Goal: Task Accomplishment & Management: Use online tool/utility

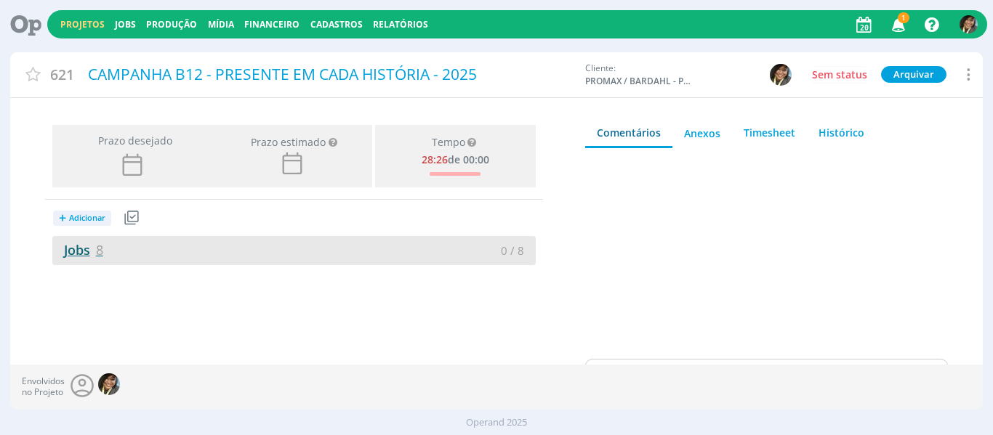
click at [88, 249] on link "Jobs 8" at bounding box center [77, 249] width 51 height 17
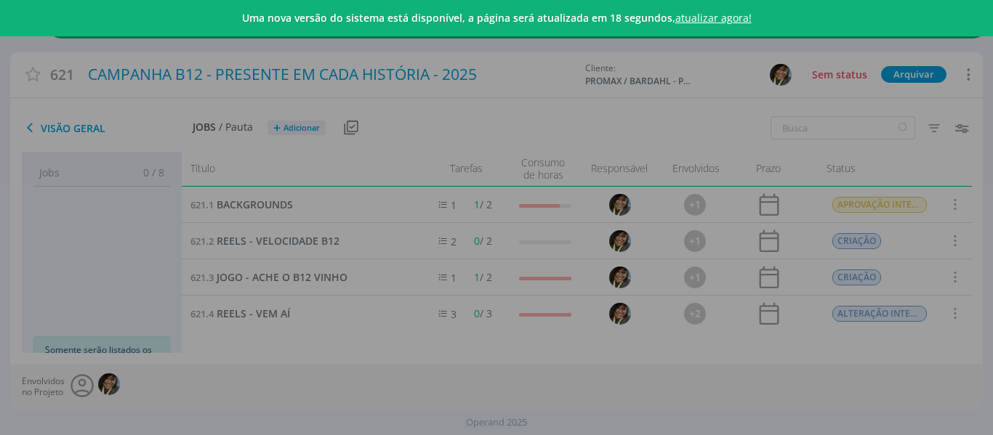
click at [704, 14] on link "atualizar agora!" at bounding box center [713, 18] width 76 height 14
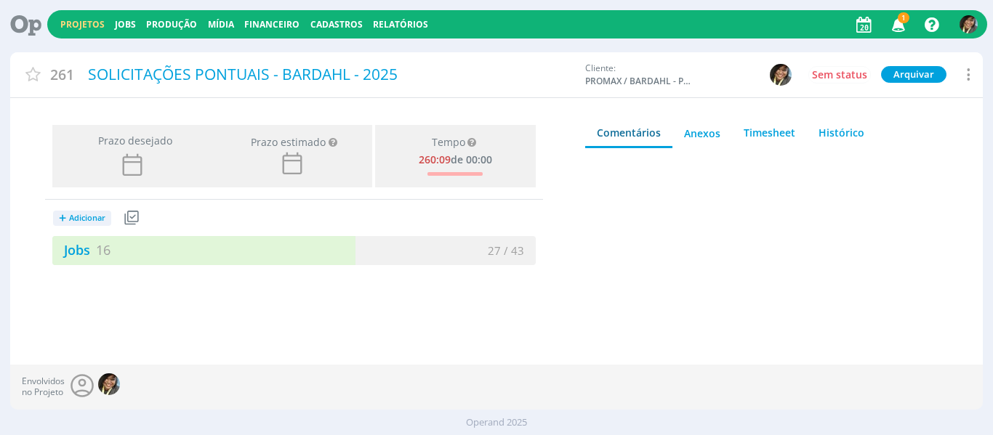
click at [92, 19] on link "Projetos" at bounding box center [82, 24] width 44 height 12
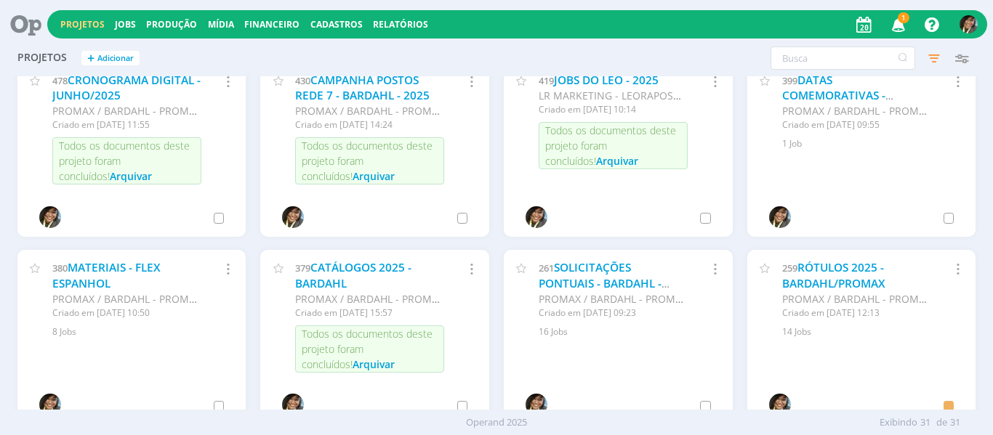
scroll to position [829, 0]
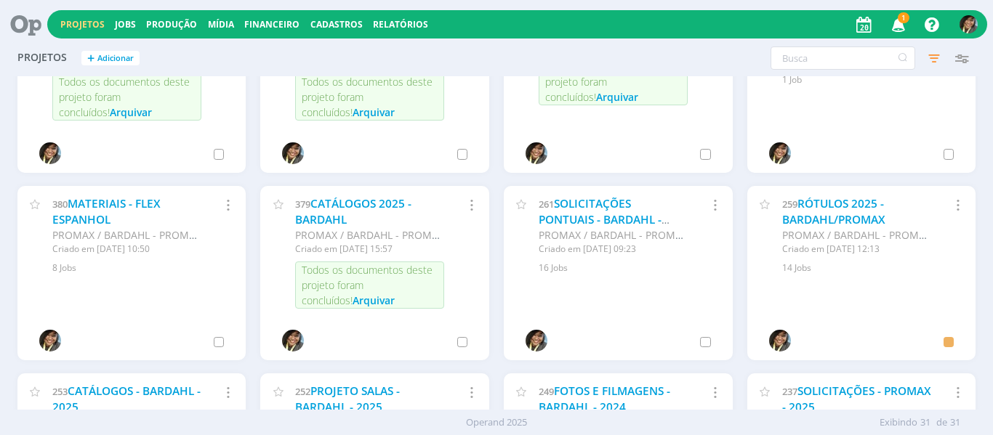
click at [786, 211] on div "259 RÓTULOS 2025 - BARDAHL/PROMAX" at bounding box center [856, 211] width 149 height 31
click at [794, 222] on link "RÓTULOS 2025 - BARDAHL/PROMAX" at bounding box center [833, 211] width 103 height 31
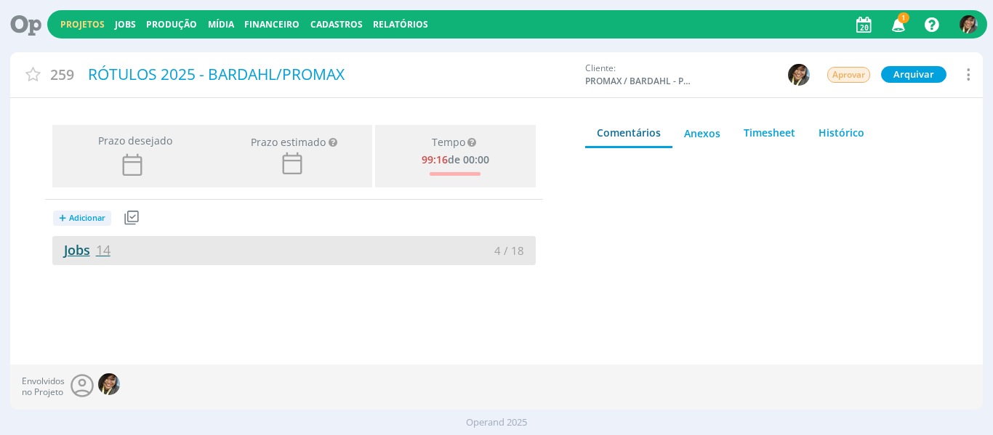
click at [100, 252] on span "14" at bounding box center [103, 249] width 15 height 17
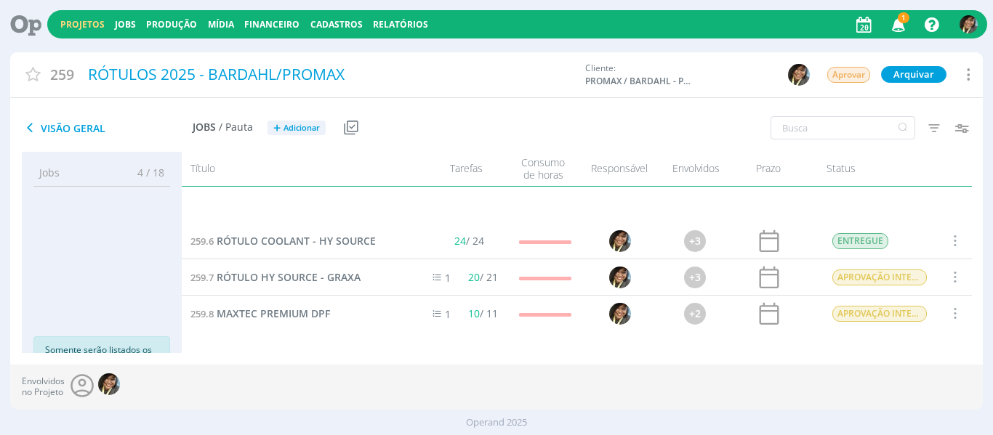
scroll to position [46, 0]
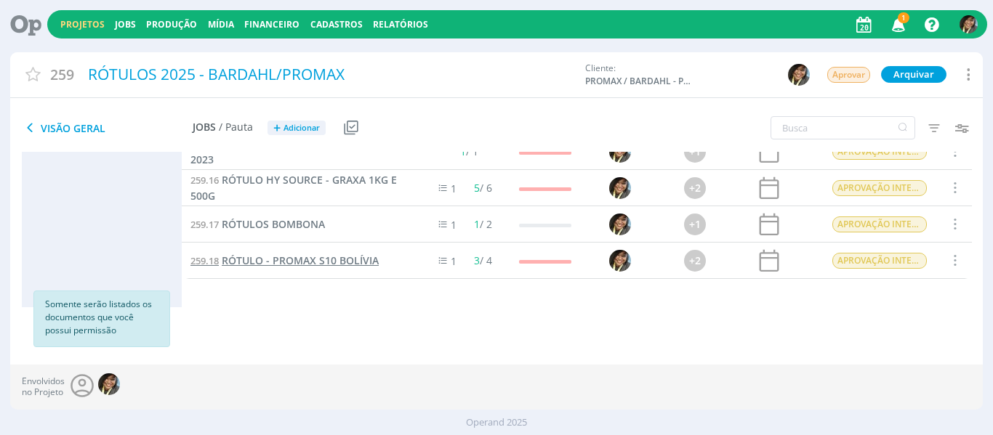
click at [308, 263] on span "RÓTULO - PROMAX S10 BOLÍVIA" at bounding box center [300, 261] width 157 height 14
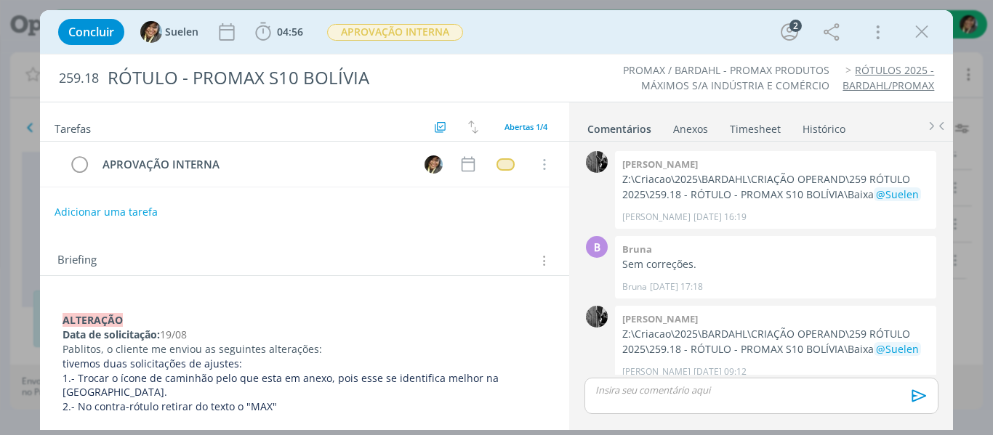
scroll to position [12, 0]
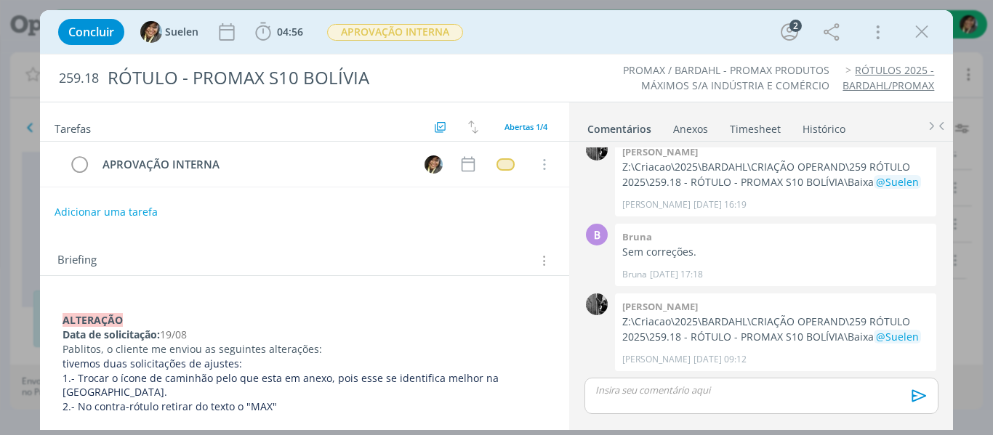
click at [117, 307] on p "dialog" at bounding box center [305, 306] width 485 height 15
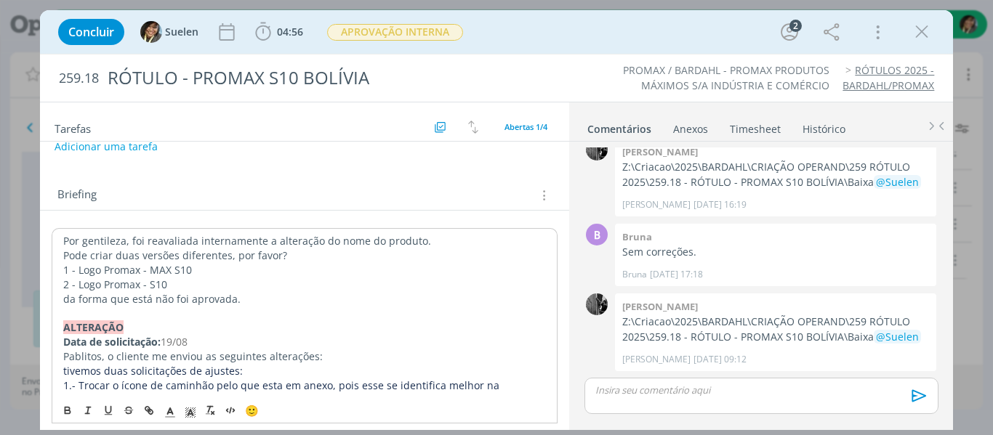
scroll to position [145, 0]
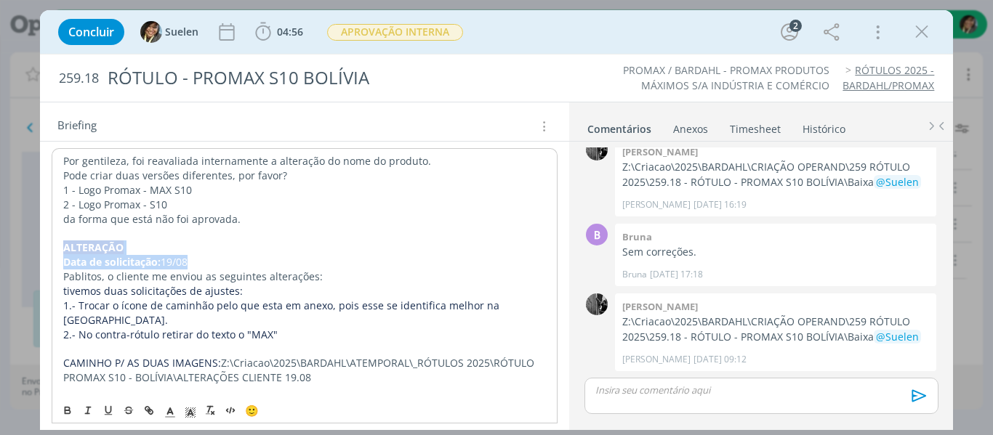
drag, startPoint x: 192, startPoint y: 263, endPoint x: 55, endPoint y: 249, distance: 137.3
copy div "﻿ALTERAÇÃO Data de solicitação: 19/08"
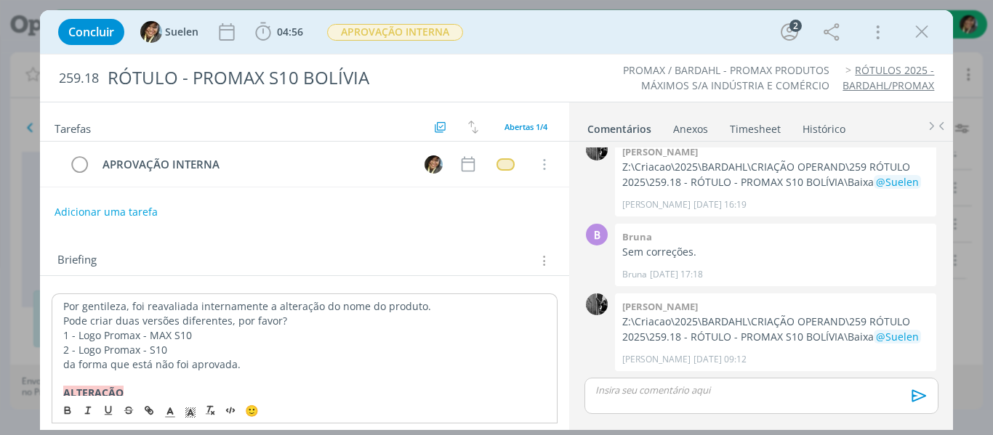
click at [65, 302] on p "Por gentileza, foi reavaliada internamente a alteração do nome do produto." at bounding box center [304, 306] width 483 height 15
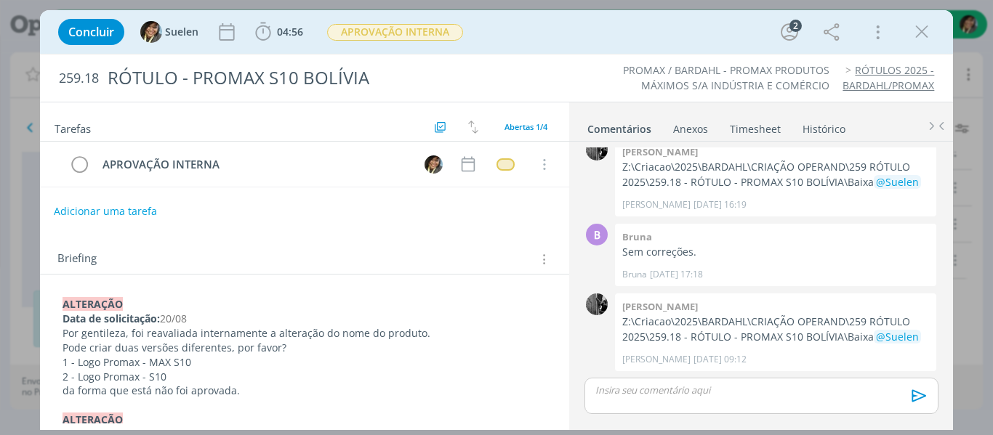
click at [119, 204] on button "Adicionar uma tarefa" at bounding box center [105, 211] width 103 height 25
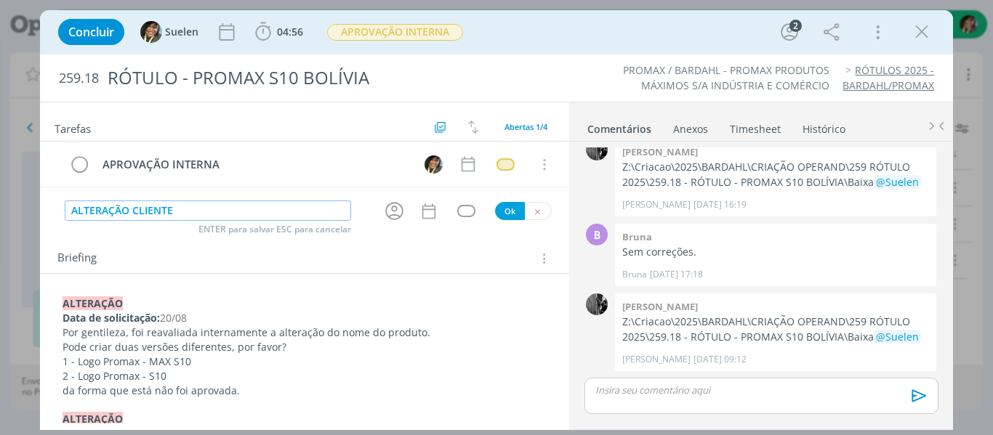
type input "ALTERAÇÃO CLIENTE"
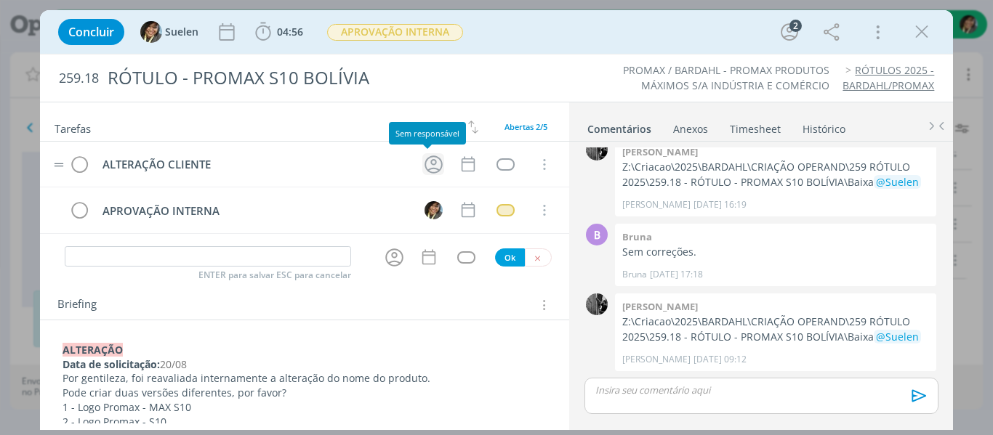
click at [427, 166] on icon "dialog" at bounding box center [433, 164] width 23 height 23
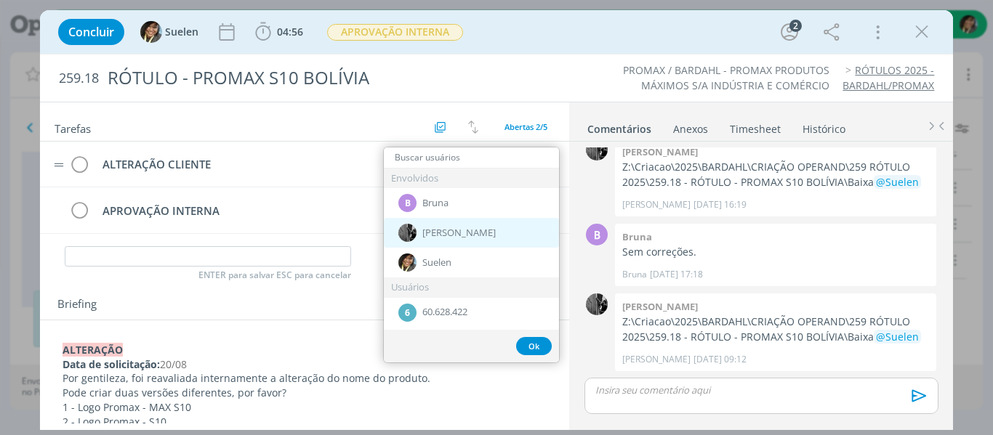
click at [440, 235] on span "[PERSON_NAME]" at bounding box center [458, 233] width 73 height 12
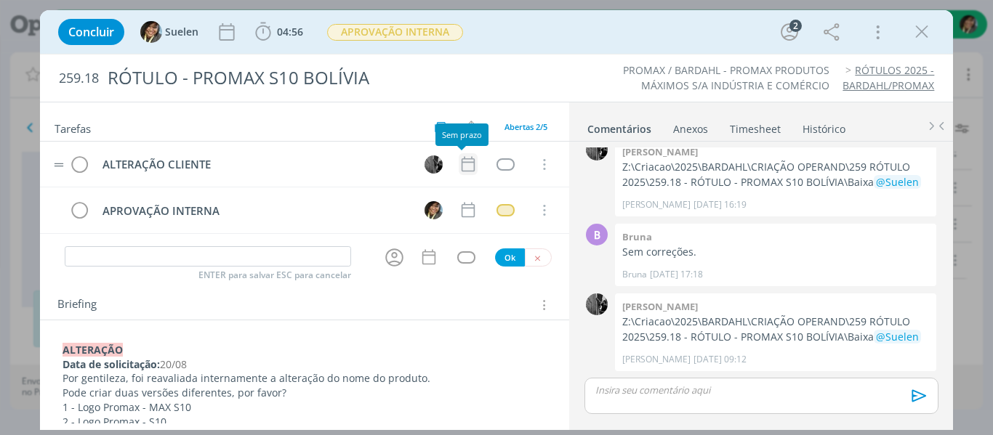
click at [463, 166] on icon "dialog" at bounding box center [468, 164] width 19 height 19
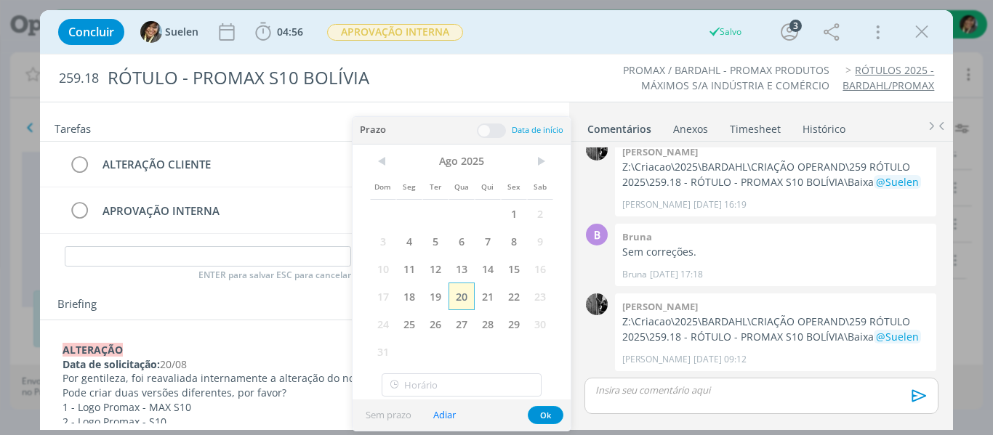
click at [458, 303] on span "20" at bounding box center [461, 297] width 26 height 28
click at [542, 416] on button "Ok" at bounding box center [546, 415] width 36 height 18
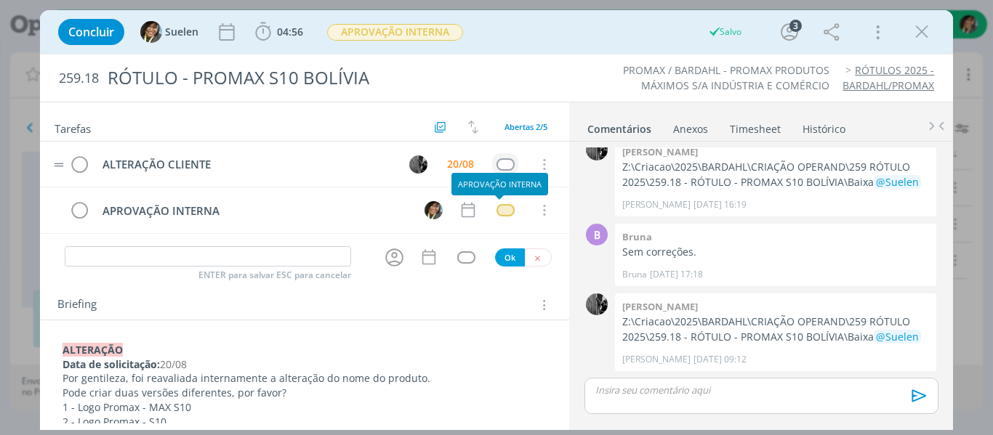
drag, startPoint x: 491, startPoint y: 176, endPoint x: 496, endPoint y: 167, distance: 10.5
click at [493, 174] on div "APROVAÇÃO INTERNA" at bounding box center [499, 184] width 97 height 23
click at [496, 167] on div "dialog" at bounding box center [505, 164] width 18 height 12
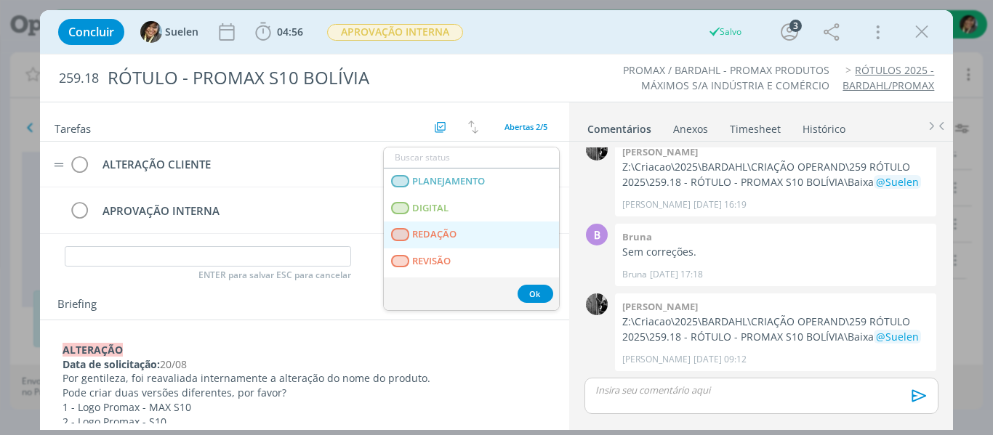
scroll to position [371, 0]
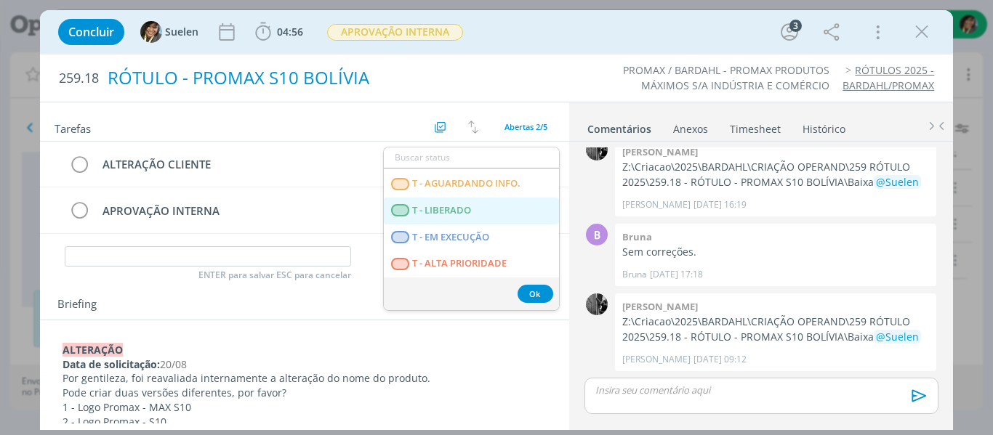
drag, startPoint x: 457, startPoint y: 217, endPoint x: 419, endPoint y: 77, distance: 145.5
click at [457, 217] on LIBERADO "T - LIBERADO" at bounding box center [471, 211] width 175 height 27
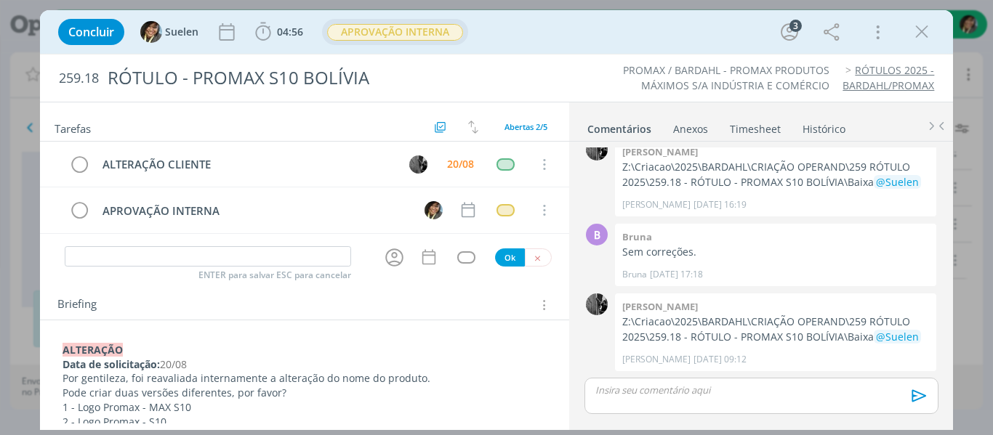
click at [416, 27] on span "APROVAÇÃO INTERNA" at bounding box center [395, 32] width 136 height 17
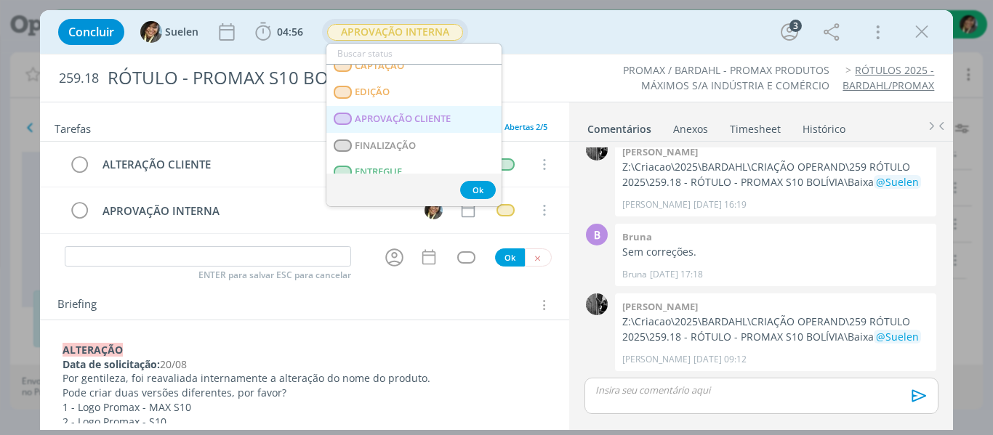
scroll to position [126, 0]
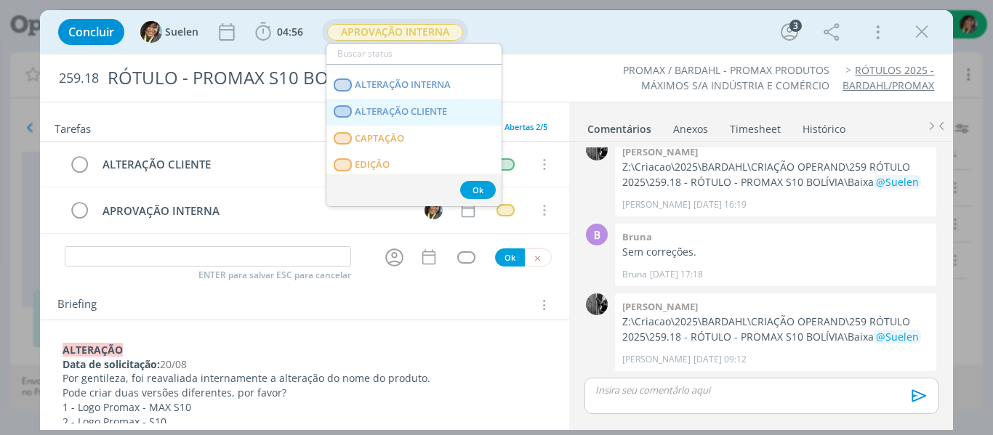
click at [406, 112] on span "ALTERAÇÃO CLIENTE" at bounding box center [401, 112] width 92 height 12
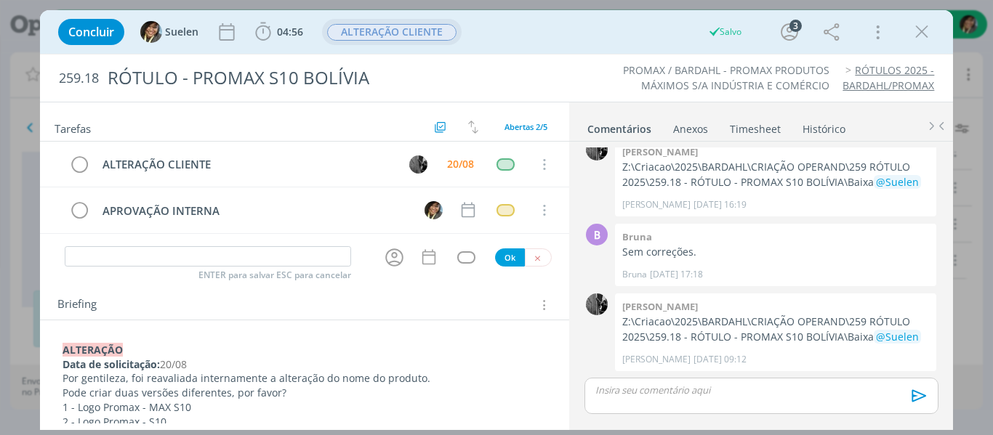
click at [123, 343] on strong "﻿ALTERAÇÃO" at bounding box center [93, 350] width 60 height 14
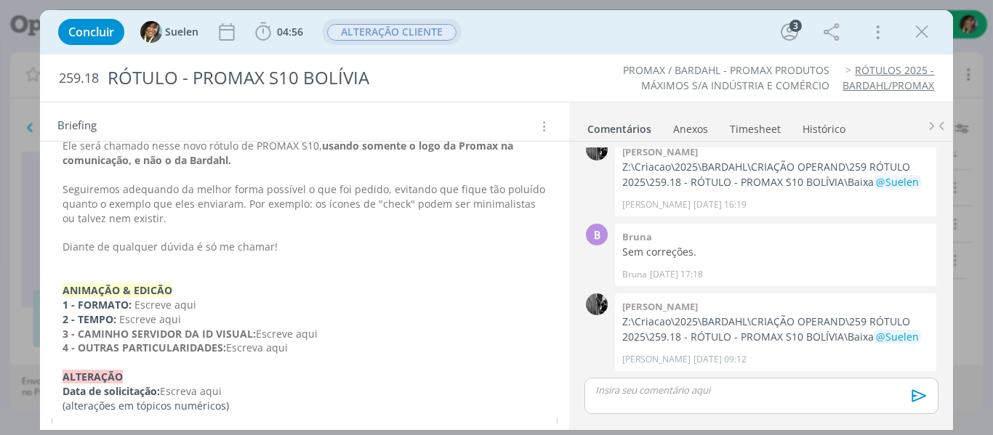
scroll to position [839, 0]
click at [925, 31] on icon "dialog" at bounding box center [922, 32] width 22 height 22
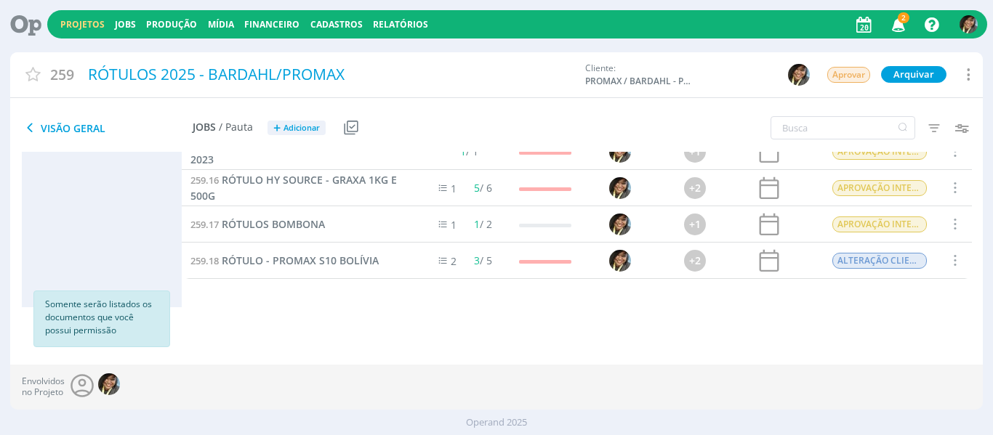
click at [901, 15] on span "2" at bounding box center [904, 17] width 12 height 11
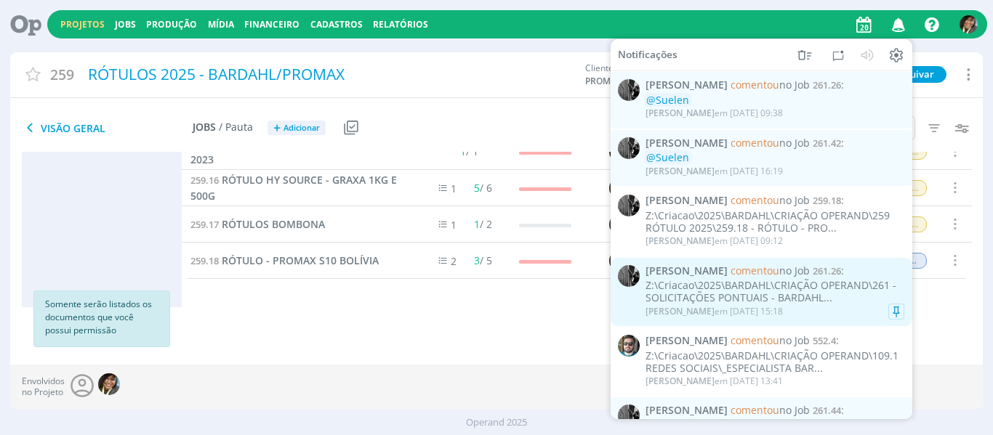
click at [827, 295] on div "Z:\Criacao\2025\BARDAHL\CRIAÇÃO OPERAND\261 - SOLICITAÇÕES PONTUAIS - BARDAHL..." at bounding box center [774, 292] width 259 height 25
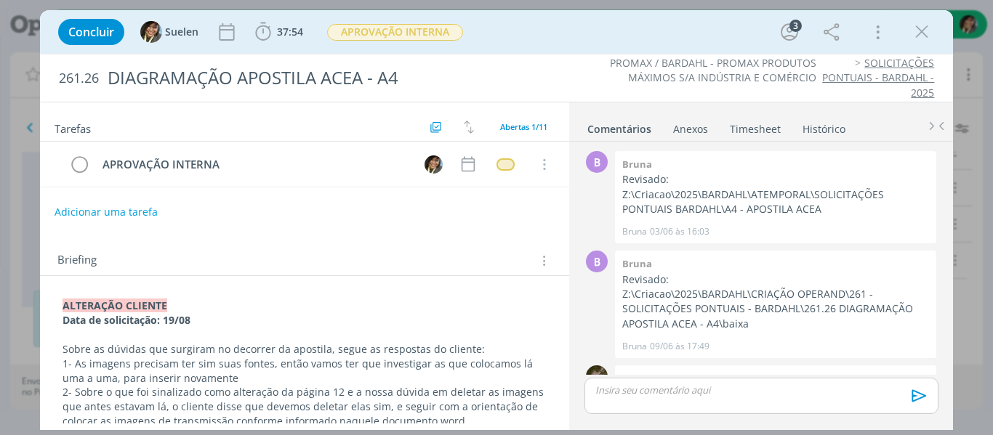
scroll to position [555, 0]
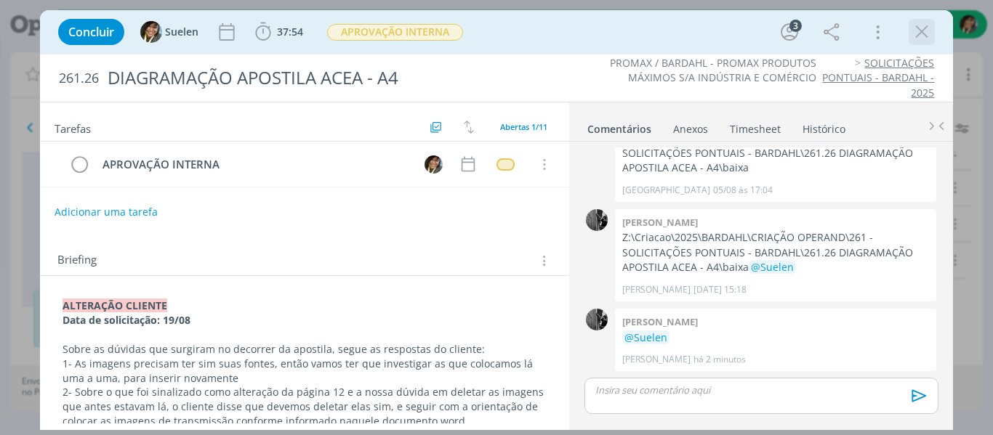
click at [924, 29] on icon "dialog" at bounding box center [922, 32] width 22 height 22
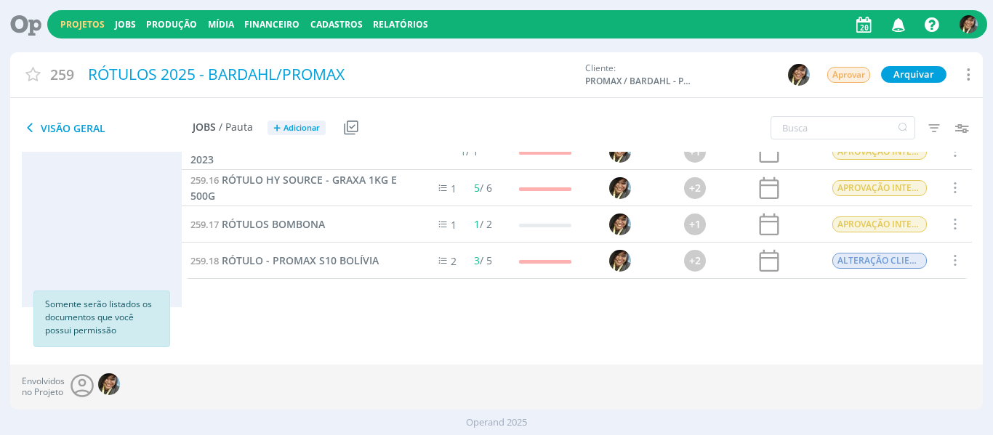
click at [903, 21] on icon "button" at bounding box center [898, 24] width 25 height 25
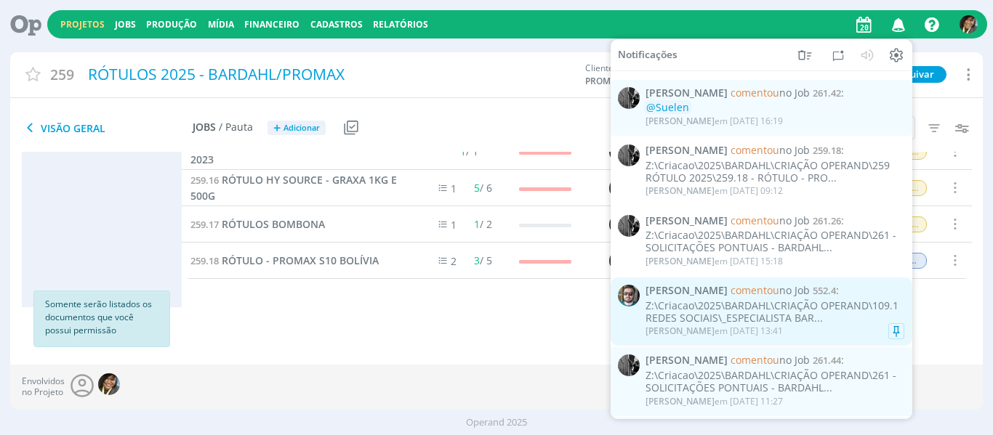
scroll to position [73, 0]
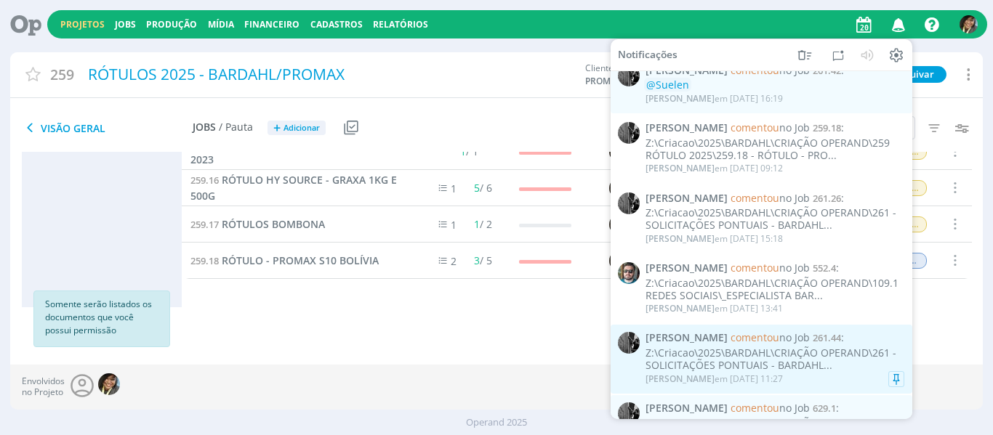
click at [819, 374] on div "[PERSON_NAME] em [DATE] 11:27" at bounding box center [774, 379] width 259 height 15
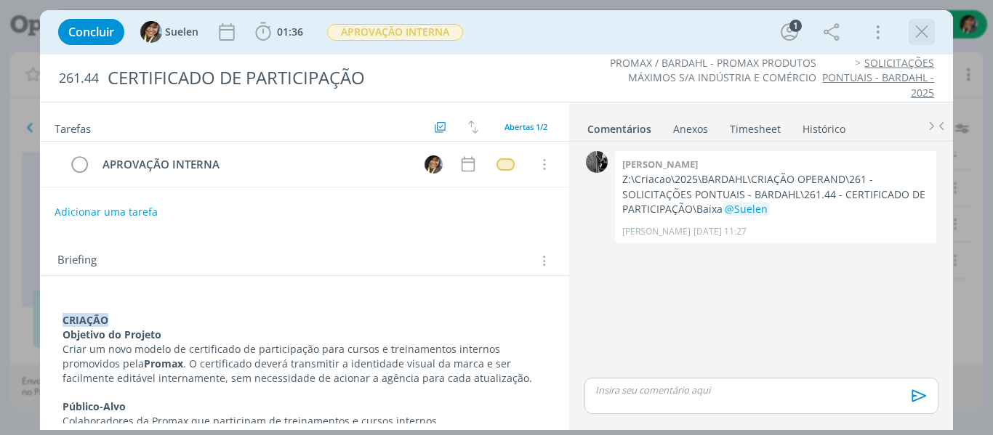
click at [918, 38] on icon "dialog" at bounding box center [922, 32] width 22 height 22
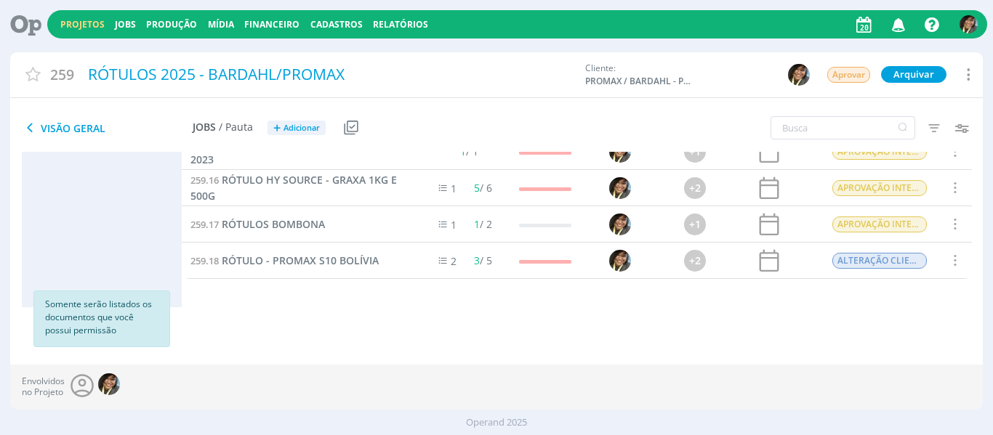
click at [892, 27] on icon "button" at bounding box center [898, 24] width 25 height 25
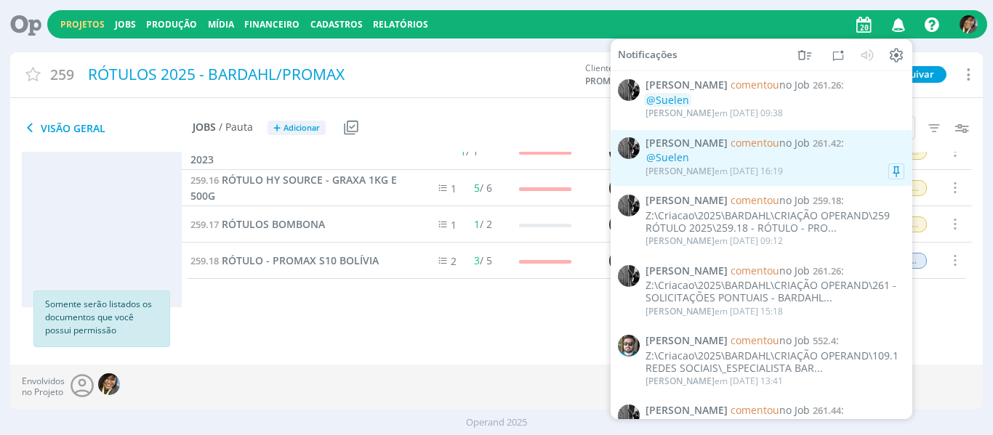
click at [836, 155] on div "@Suelen" at bounding box center [774, 158] width 259 height 12
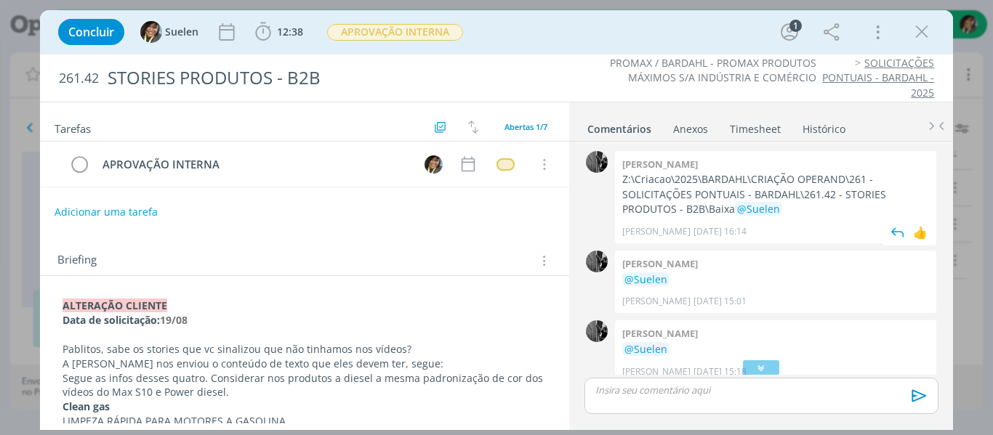
drag, startPoint x: 624, startPoint y: 178, endPoint x: 672, endPoint y: 208, distance: 56.5
click at [672, 208] on p "Z:\Criacao\2025\BARDAHL\CRIAÇÃO OPERAND\261 - SOLICITAÇÕES PONTUAIS - BARDAHL\2…" at bounding box center [775, 194] width 307 height 44
copy p "Z:\Criacao\2025\BARDAHL\CRIAÇÃO OPERAND\261 - SOLICITAÇÕES PONTUAIS - BARDAHL\2…"
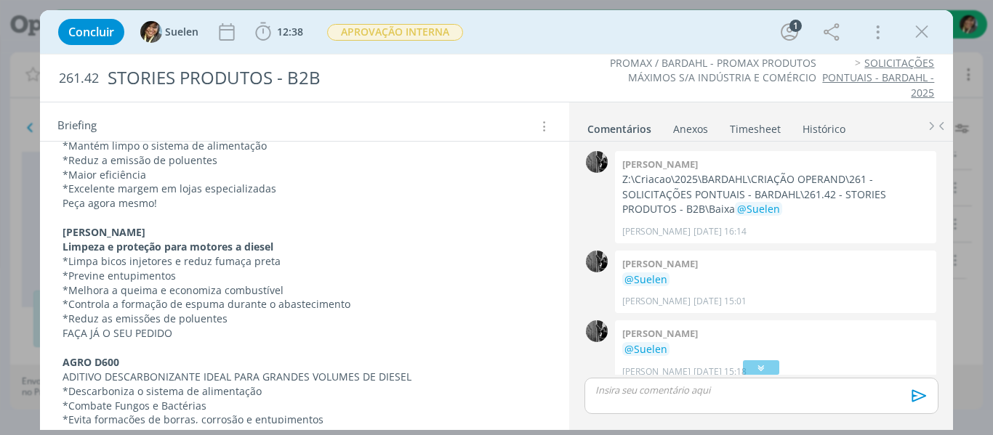
scroll to position [436, 0]
click at [230, 303] on p "*Controla a formação de espuma durante o abastecimento" at bounding box center [305, 303] width 485 height 15
click at [188, 314] on p "*Reduz as emissões de poluentes" at bounding box center [304, 318] width 483 height 15
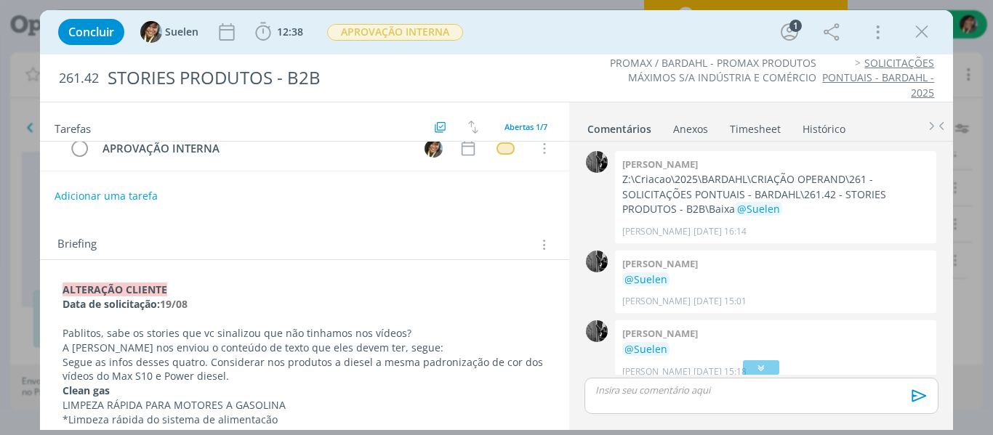
scroll to position [0, 0]
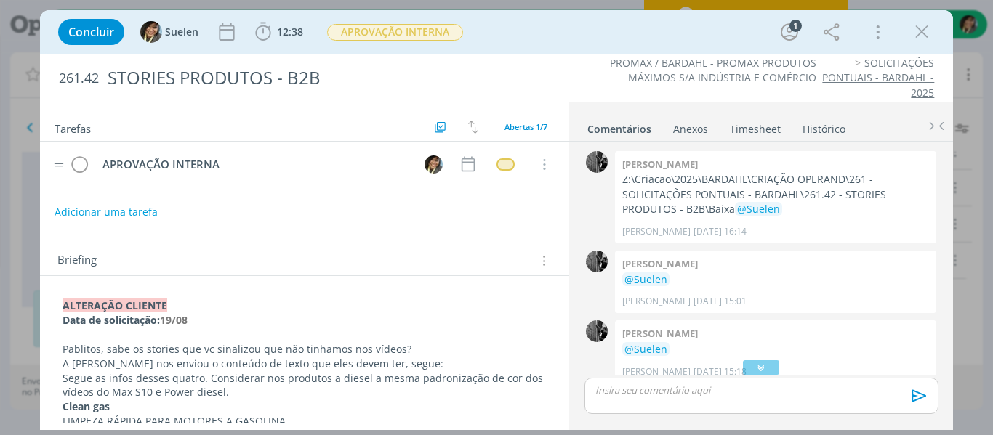
drag, startPoint x: 926, startPoint y: 32, endPoint x: 63, endPoint y: 161, distance: 872.3
click at [310, 171] on div "Concluir Suelen 12:38 Iniciar Apontar Data * [DATE] Horas * 00:00 Tarefa Seleci…" at bounding box center [497, 220] width 914 height 420
click at [79, 176] on icon "dialog" at bounding box center [80, 165] width 20 height 22
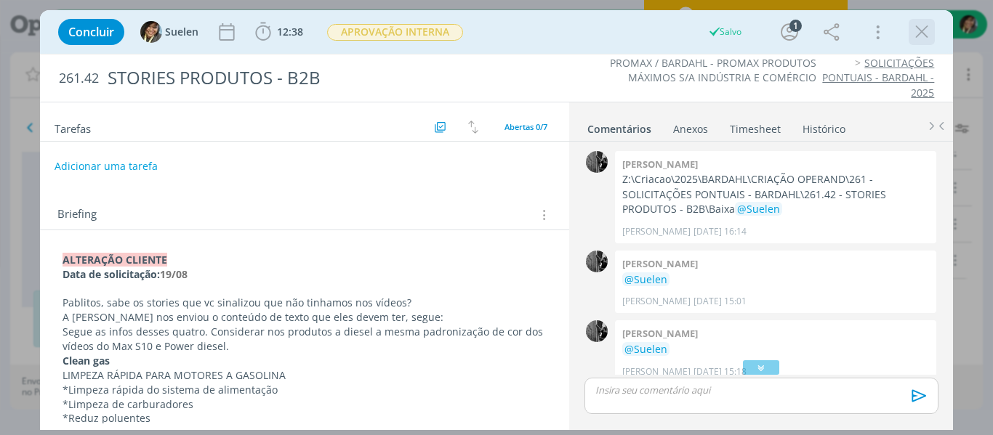
click at [920, 28] on icon "dialog" at bounding box center [922, 32] width 22 height 22
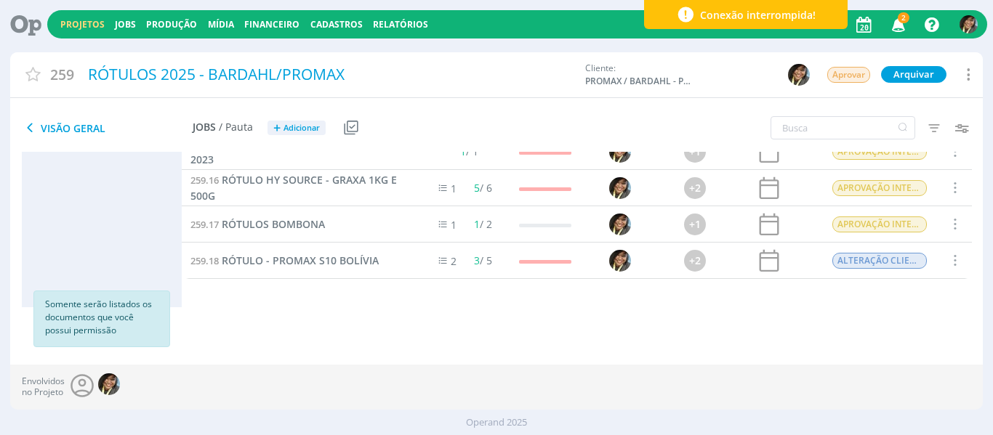
click at [75, 25] on link "Projetos" at bounding box center [82, 24] width 44 height 12
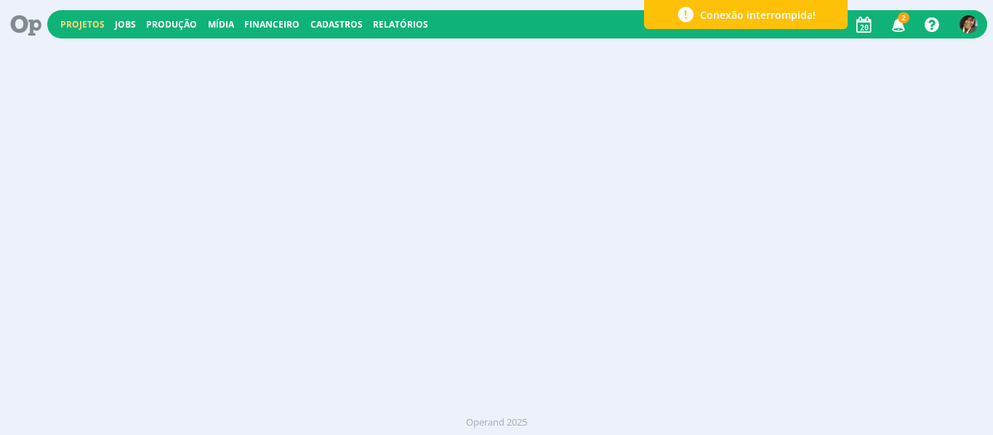
click at [75, 25] on link "Projetos" at bounding box center [82, 24] width 44 height 12
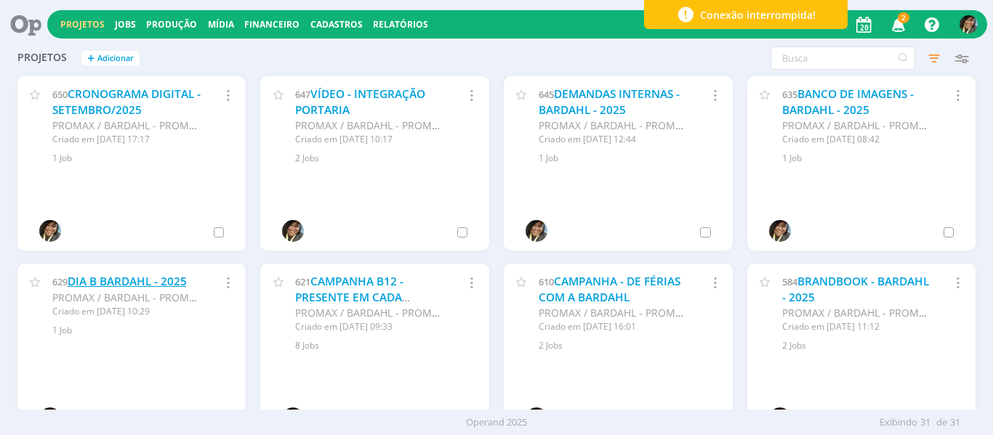
click at [108, 288] on link "DIA B BARDAHL - 2025" at bounding box center [127, 281] width 119 height 15
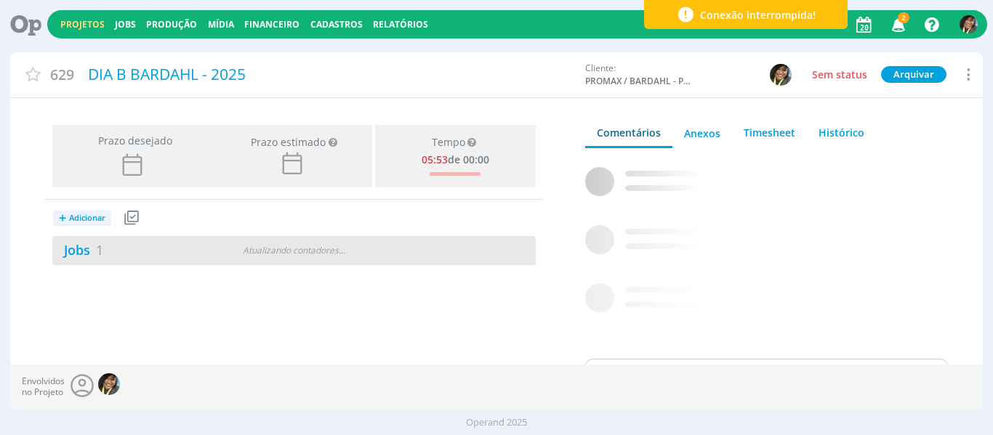
click at [106, 247] on div "Jobs 1" at bounding box center [134, 251] width 165 height 20
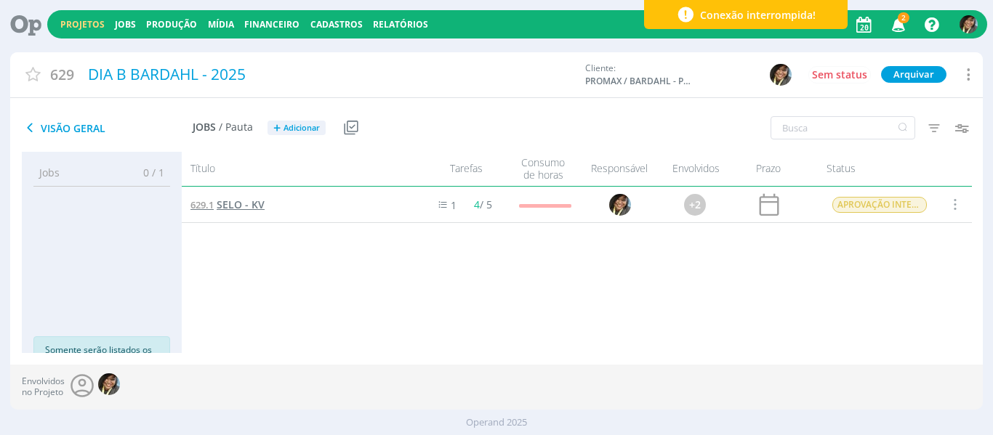
click at [238, 198] on span "SELO - KV" at bounding box center [241, 205] width 48 height 14
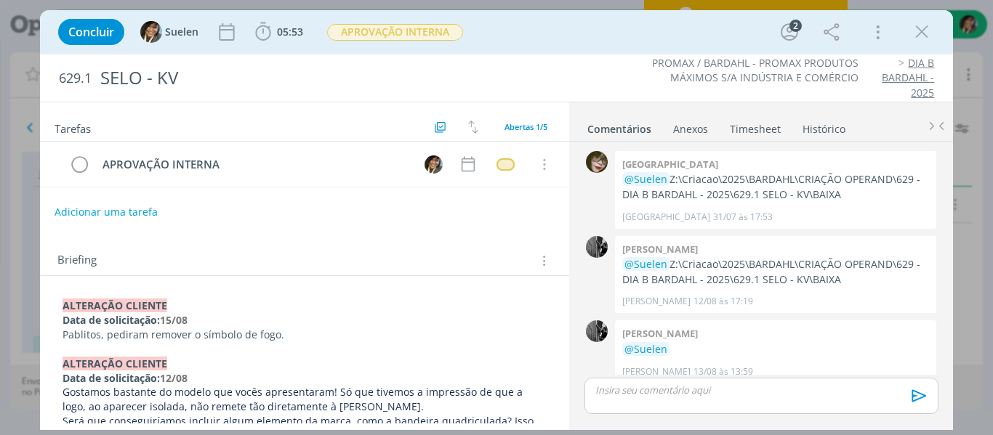
scroll to position [97, 0]
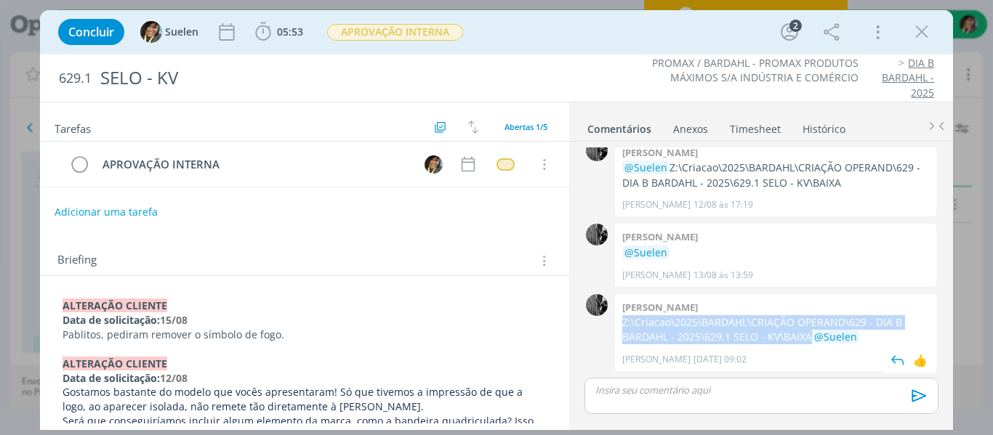
drag, startPoint x: 621, startPoint y: 326, endPoint x: 807, endPoint y: 337, distance: 187.1
click at [807, 337] on div "[PERSON_NAME]:\Criacao\2025\BARDAHL\CRIAÇÃO OPERAND\629 - DIA B BARDAHL - 2025\…" at bounding box center [775, 333] width 321 height 78
copy p "Z:\Criacao\2025\BARDAHL\CRIAÇÃO OPERAND\629 - DIA B BARDAHL - 2025\629.1 SELO -…"
click at [75, 168] on icon "dialog" at bounding box center [80, 165] width 20 height 22
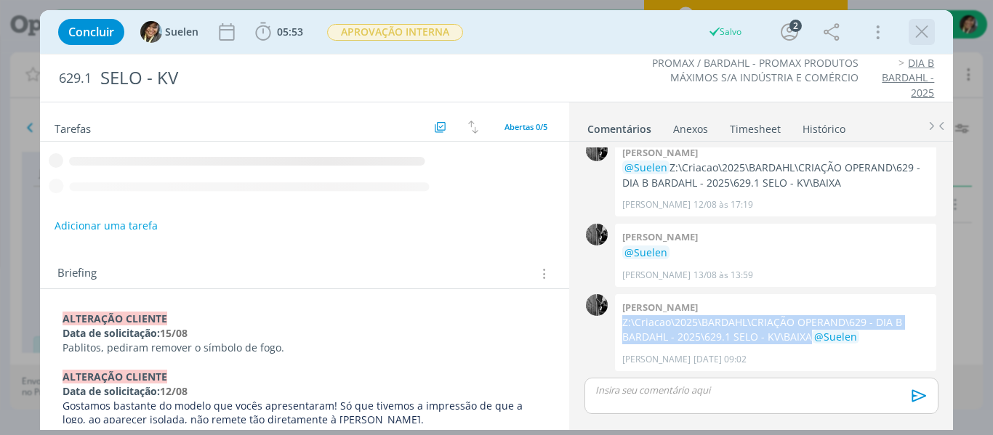
click at [924, 31] on icon "dialog" at bounding box center [922, 32] width 22 height 22
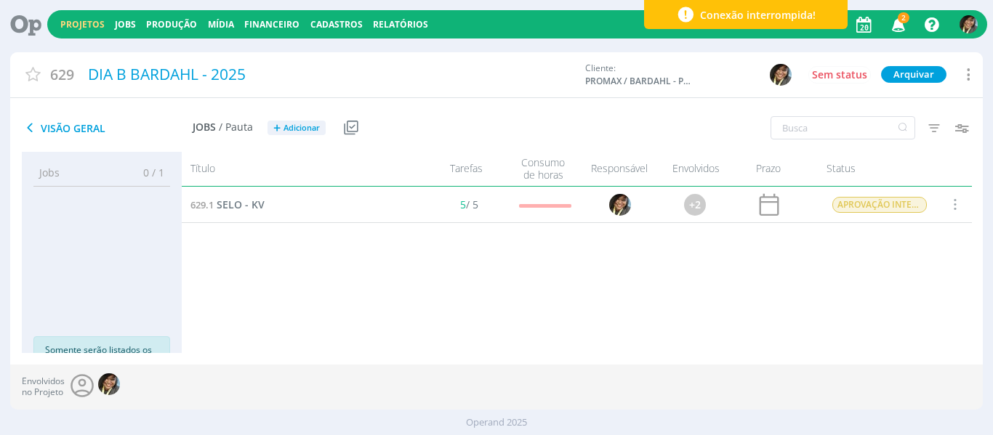
click at [73, 23] on link "Projetos" at bounding box center [82, 24] width 44 height 12
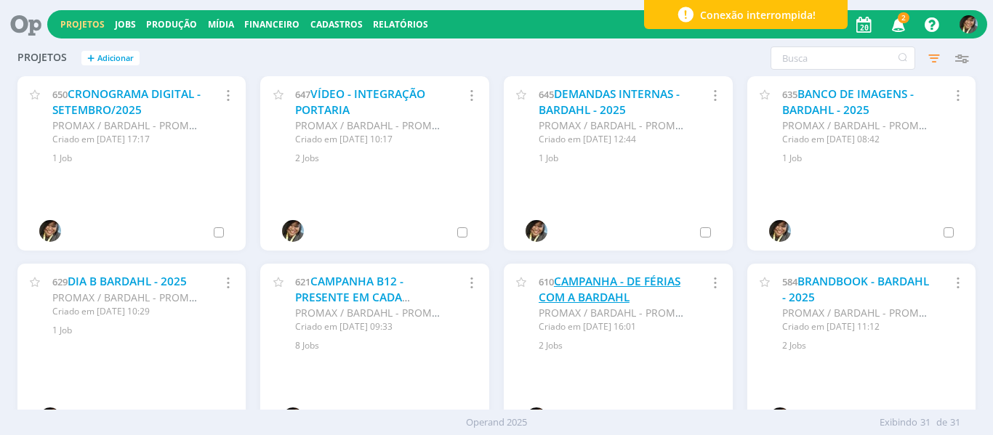
click at [602, 294] on link "CAMPANHA - DE FÉRIAS COM A BARDAHL" at bounding box center [610, 289] width 142 height 31
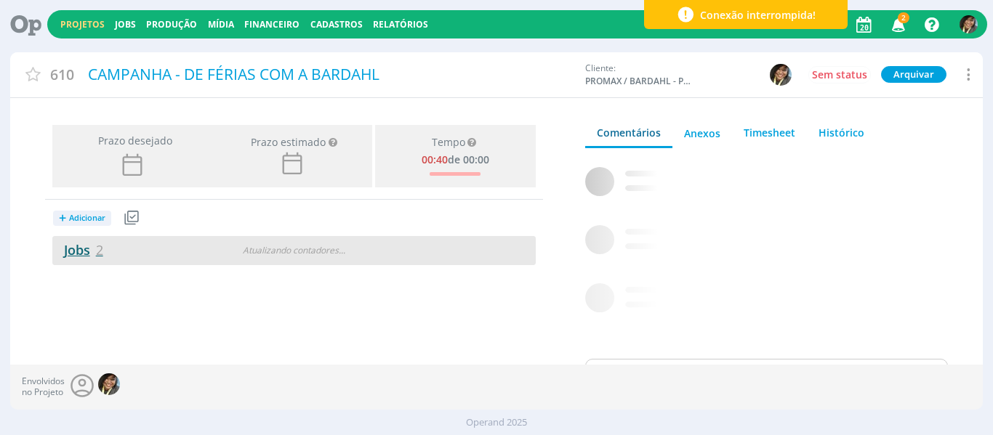
click at [92, 250] on link "Jobs 2" at bounding box center [77, 249] width 51 height 17
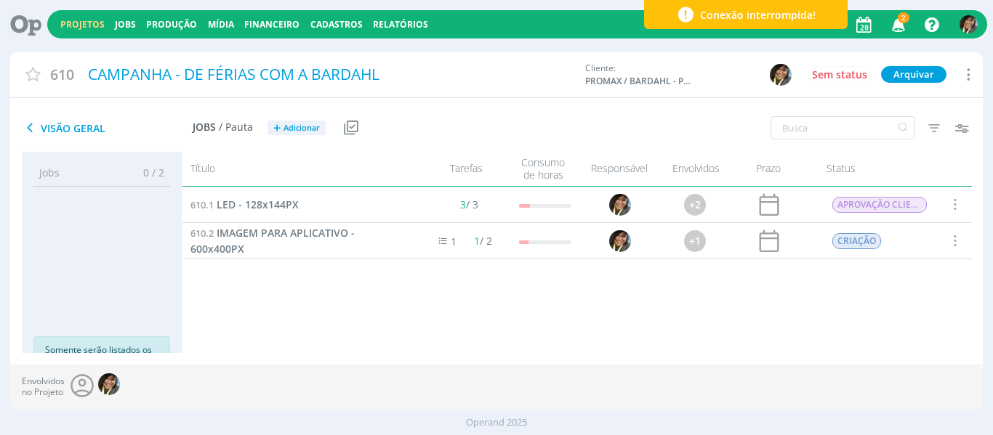
click at [81, 25] on link "Projetos" at bounding box center [82, 24] width 44 height 12
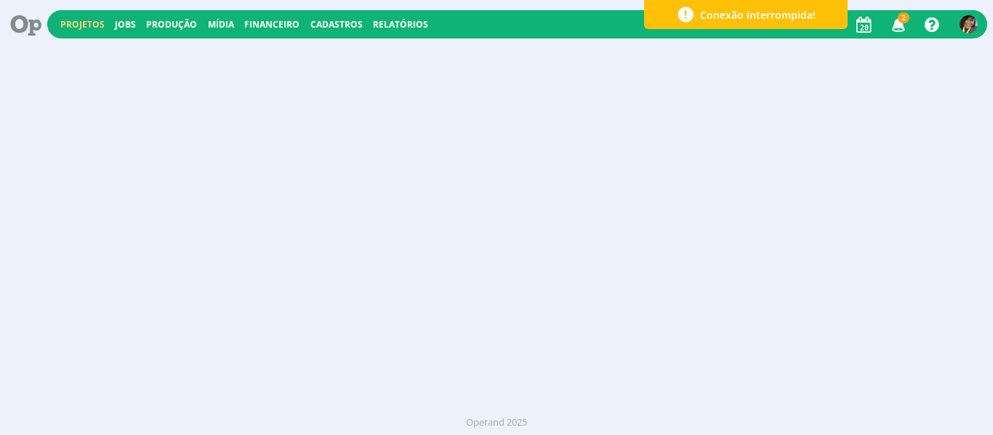
click at [81, 25] on link "Projetos" at bounding box center [82, 24] width 44 height 12
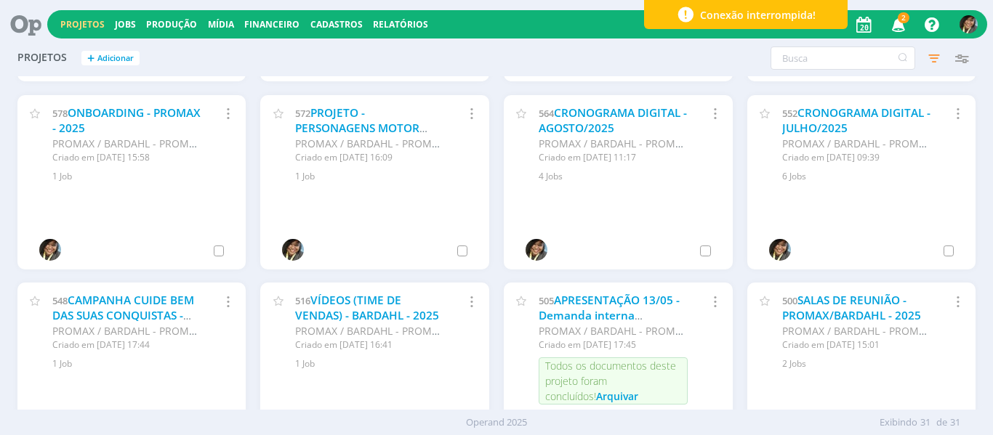
scroll to position [581, 0]
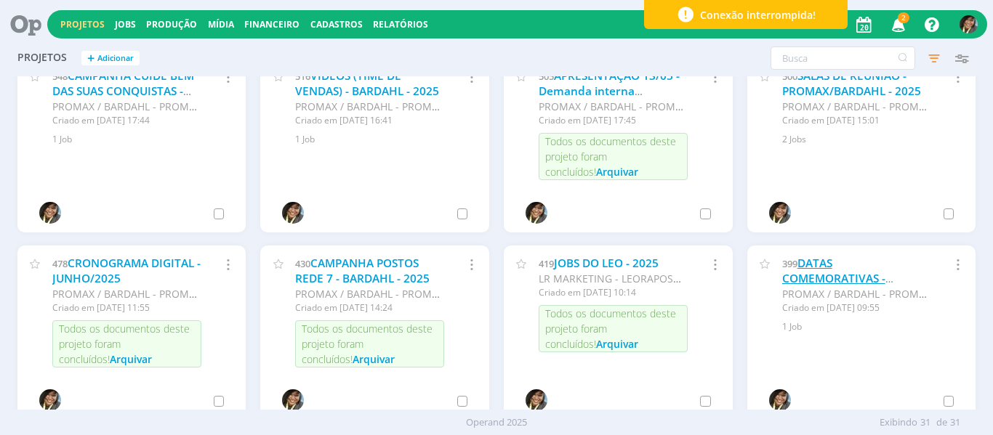
click at [827, 281] on link "DATAS COMEMORATIVAS - PROMAX/BARDAHL - 2025" at bounding box center [851, 279] width 139 height 47
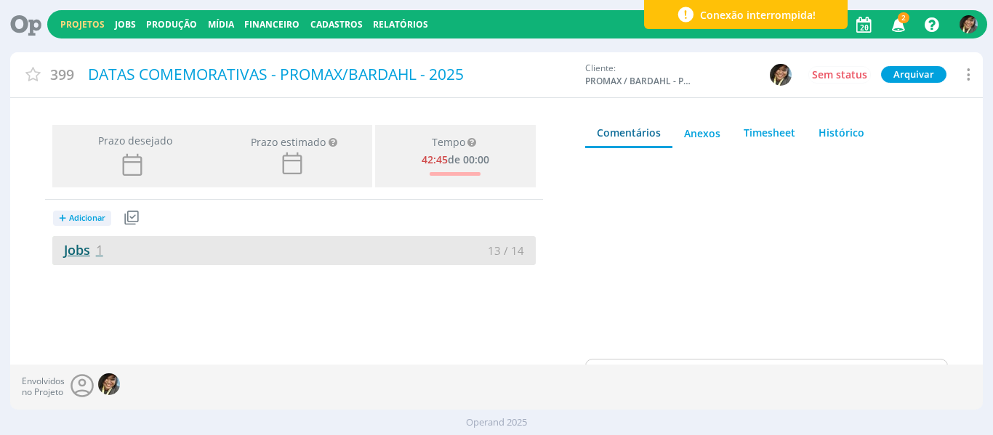
click at [86, 246] on link "Jobs 1" at bounding box center [77, 249] width 51 height 17
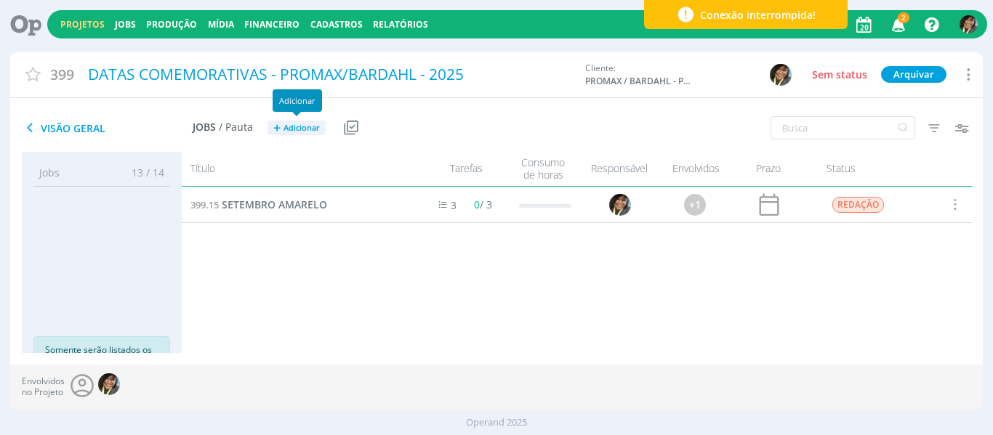
click at [312, 128] on span "Adicionar" at bounding box center [301, 128] width 36 height 9
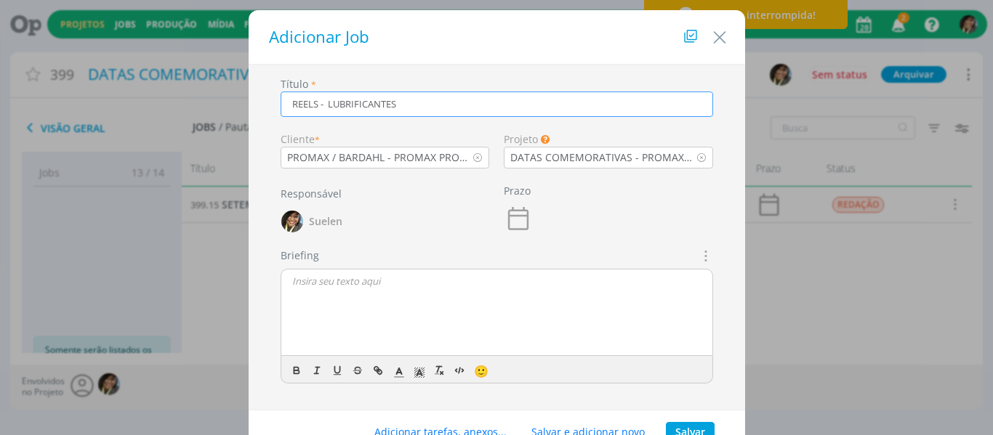
type input "REELS - LUBRIFICANTES"
drag, startPoint x: 547, startPoint y: 302, endPoint x: 655, endPoint y: 247, distance: 121.2
click at [552, 300] on div "dialog" at bounding box center [496, 313] width 431 height 87
click at [701, 257] on icon "dialog" at bounding box center [704, 255] width 16 height 17
click at [704, 256] on icon "dialog" at bounding box center [704, 255] width 16 height 17
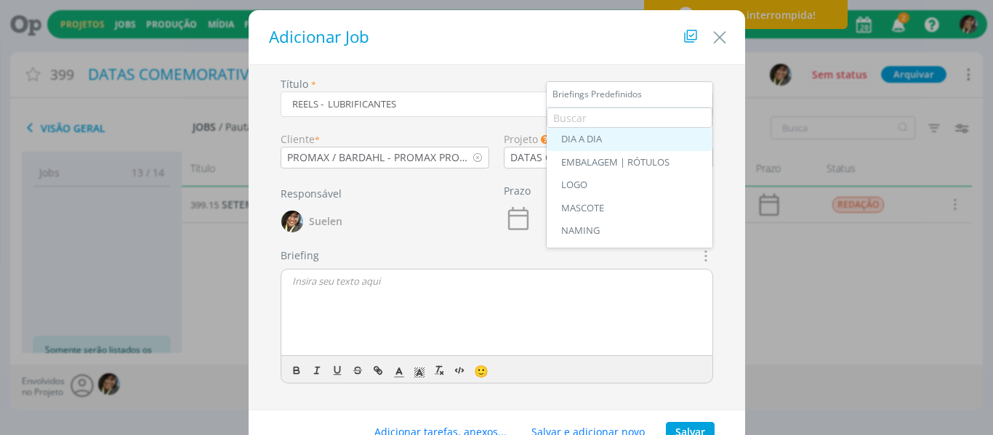
click at [634, 147] on link "DIA A DIA" at bounding box center [630, 139] width 166 height 23
